Goal: Navigation & Orientation: Find specific page/section

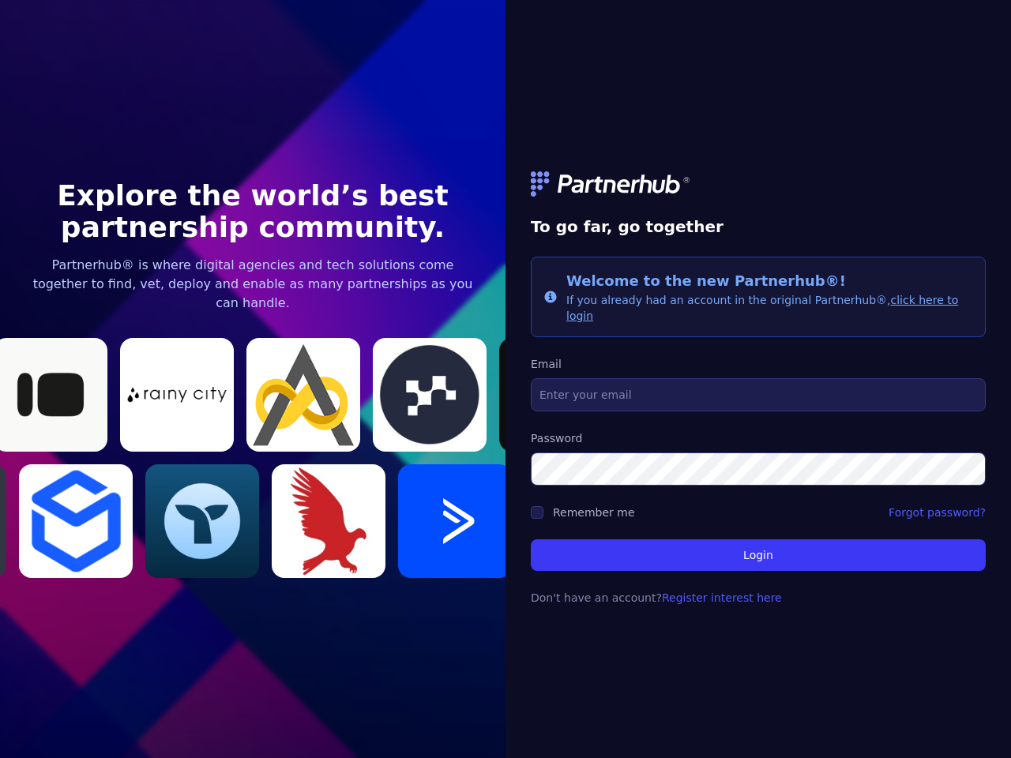
click at [758, 192] on link at bounding box center [758, 183] width 455 height 25
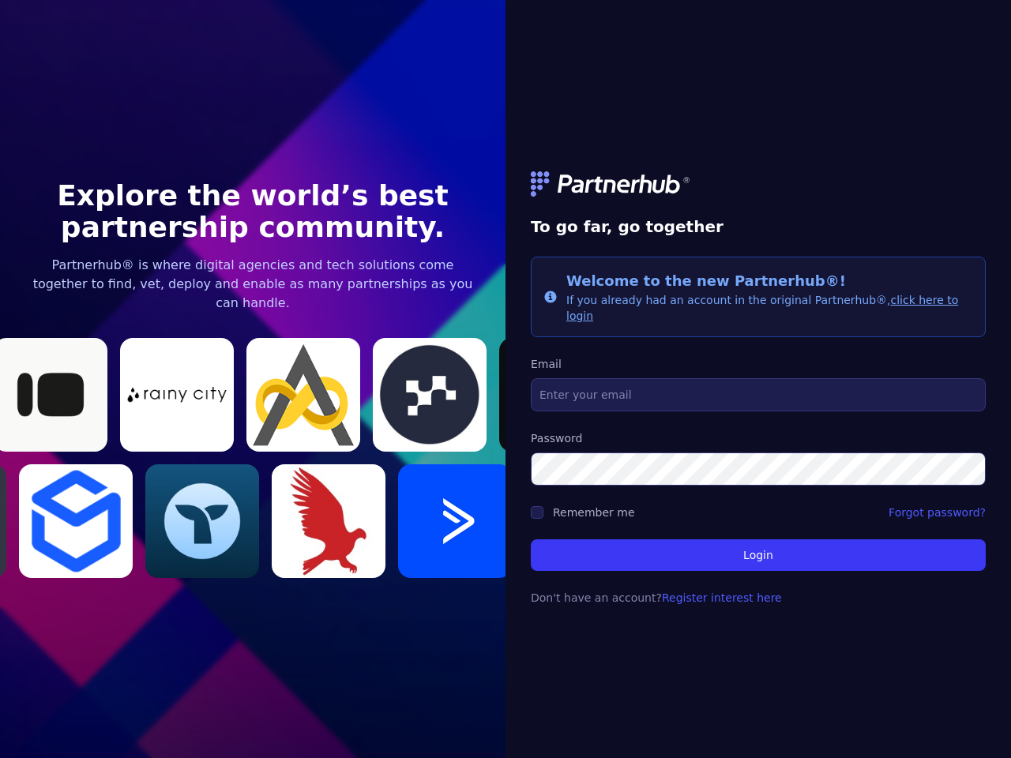
click at [758, 192] on link at bounding box center [758, 183] width 455 height 25
